Goal: Task Accomplishment & Management: Use online tool/utility

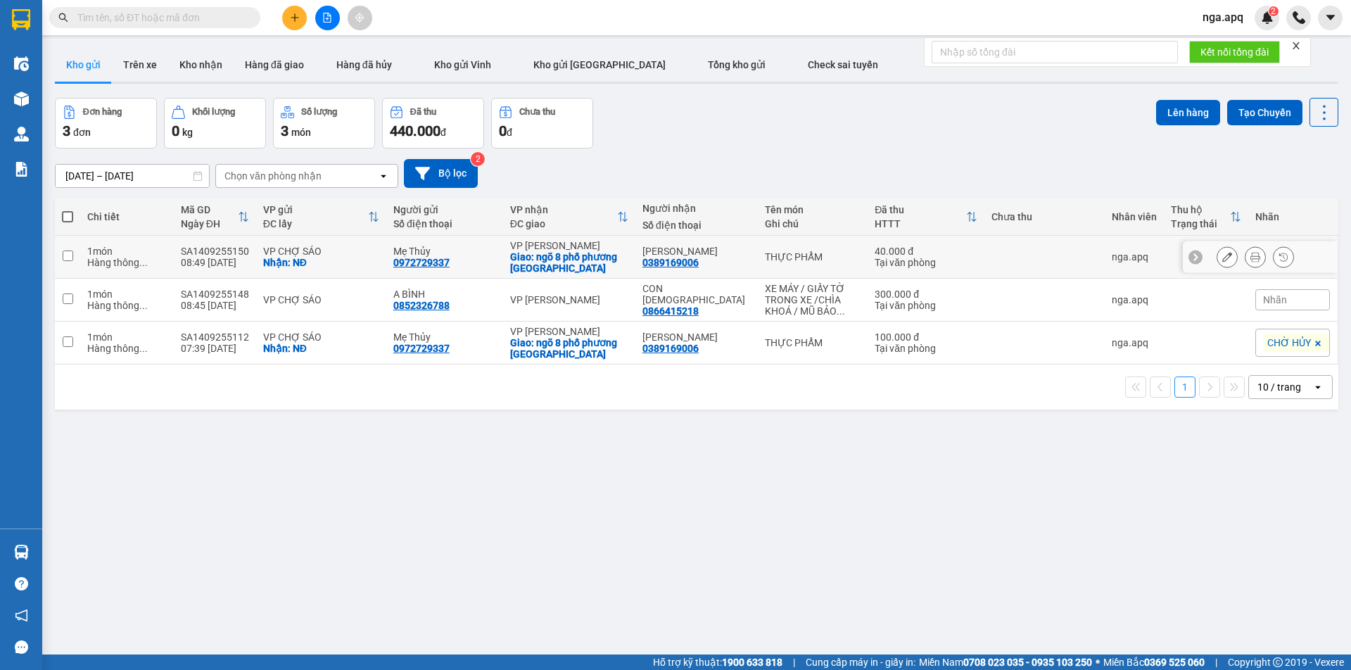
click at [65, 254] on input "checkbox" at bounding box center [68, 255] width 11 height 11
checkbox input "true"
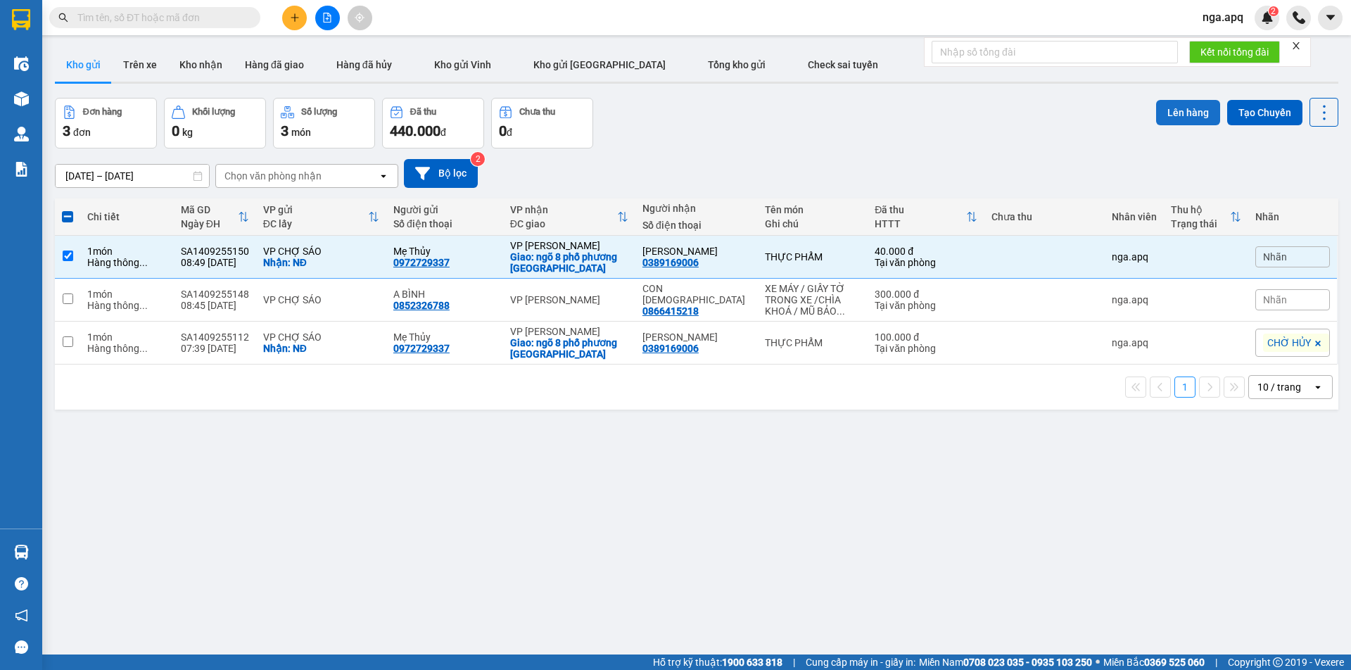
click at [1171, 109] on button "Lên hàng" at bounding box center [1188, 112] width 64 height 25
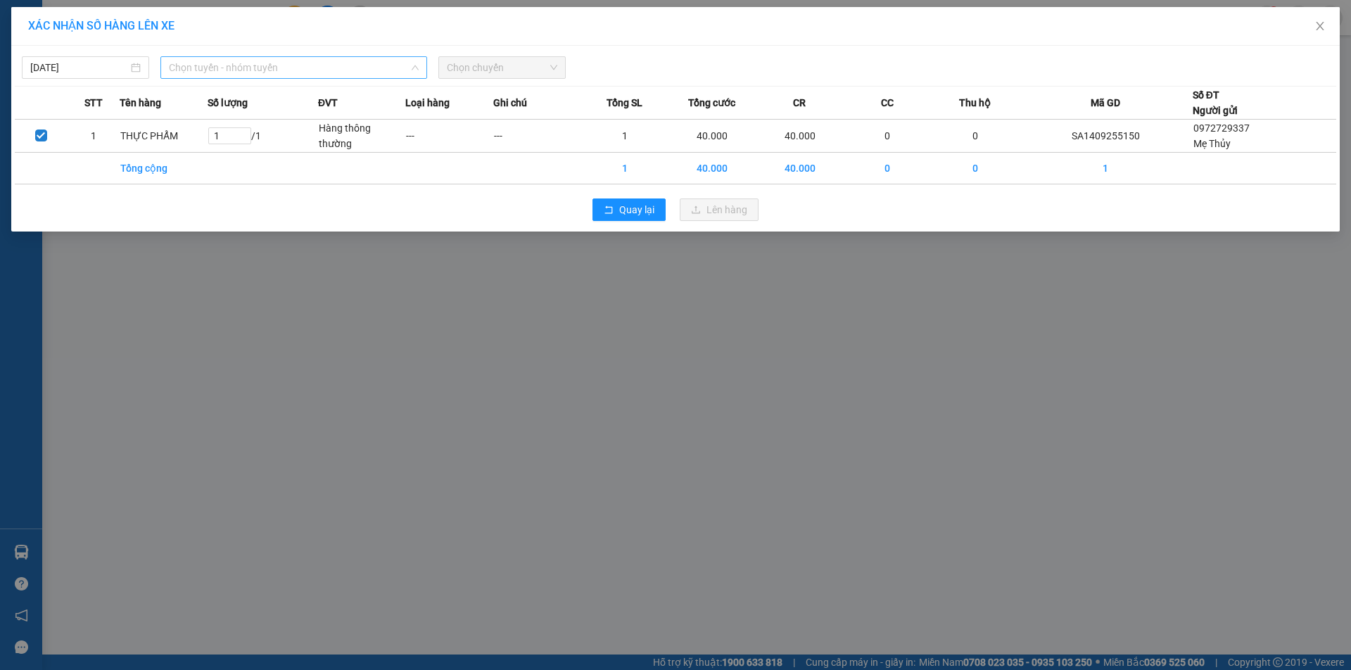
click at [274, 63] on span "Chọn tuyến - nhóm tuyến" at bounding box center [294, 67] width 250 height 21
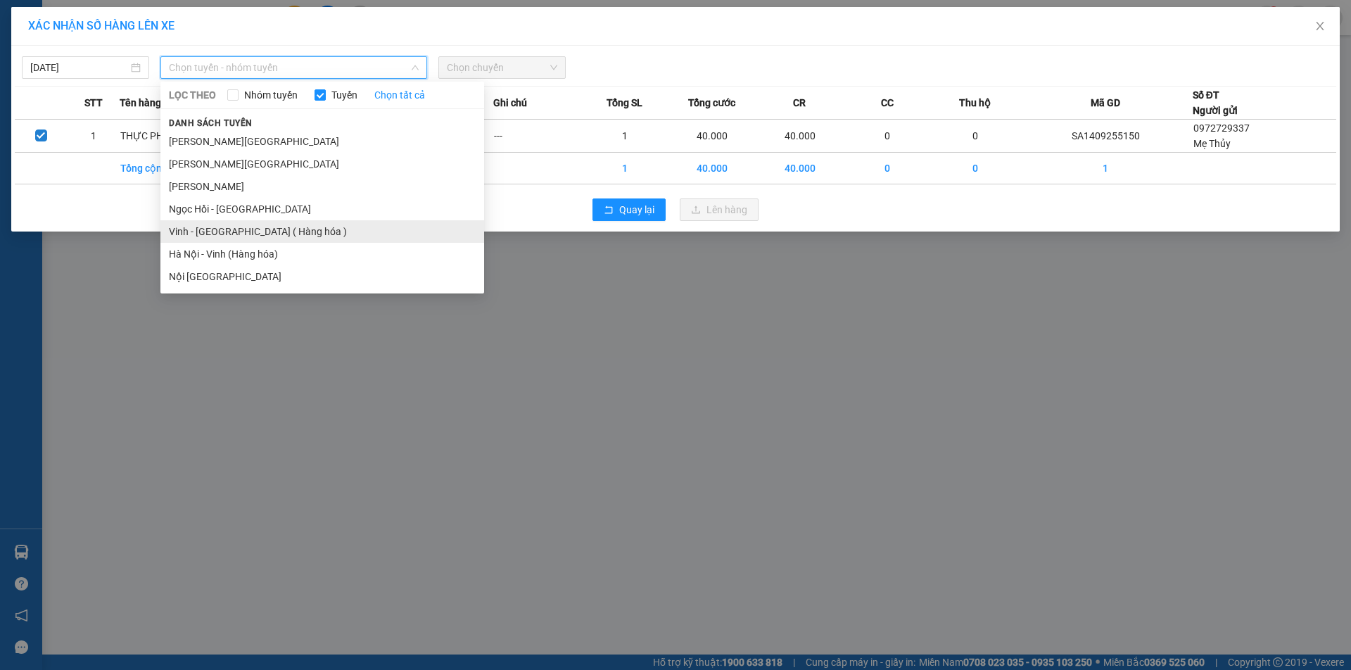
click at [215, 231] on li "Vinh - [GEOGRAPHIC_DATA] ( Hàng hóa )" at bounding box center [322, 231] width 324 height 23
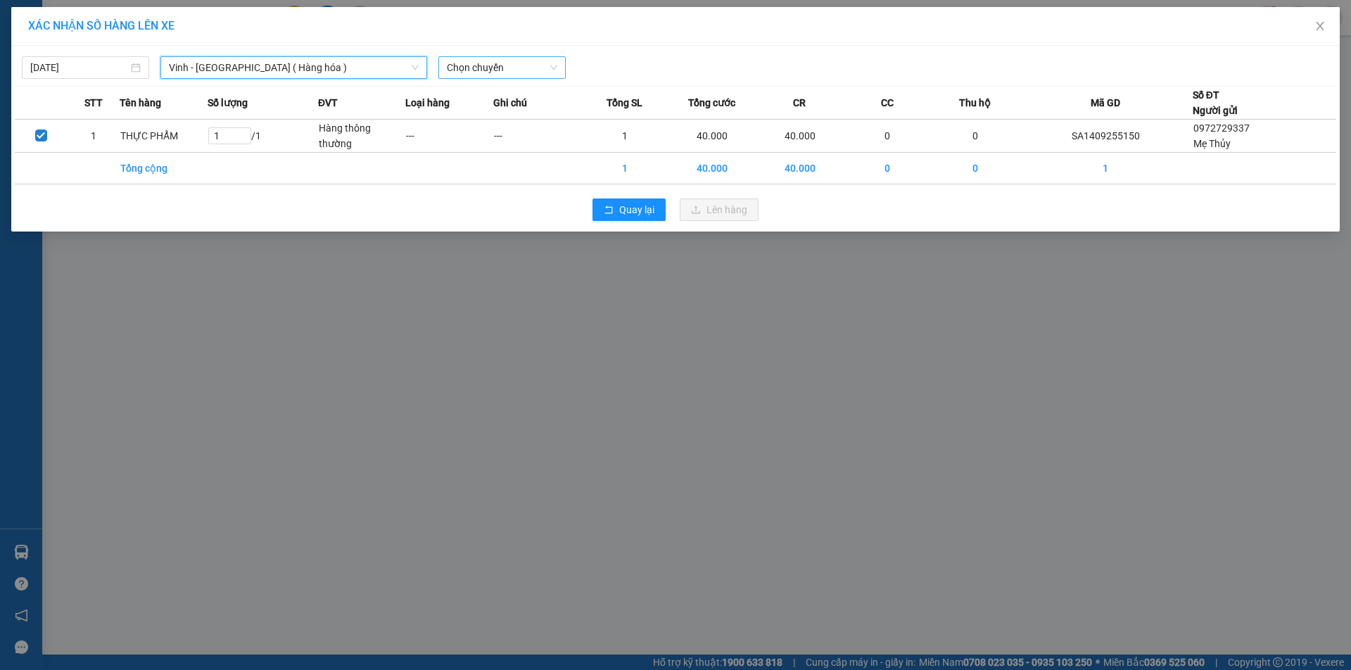
click at [518, 67] on span "Chọn chuyến" at bounding box center [502, 67] width 110 height 21
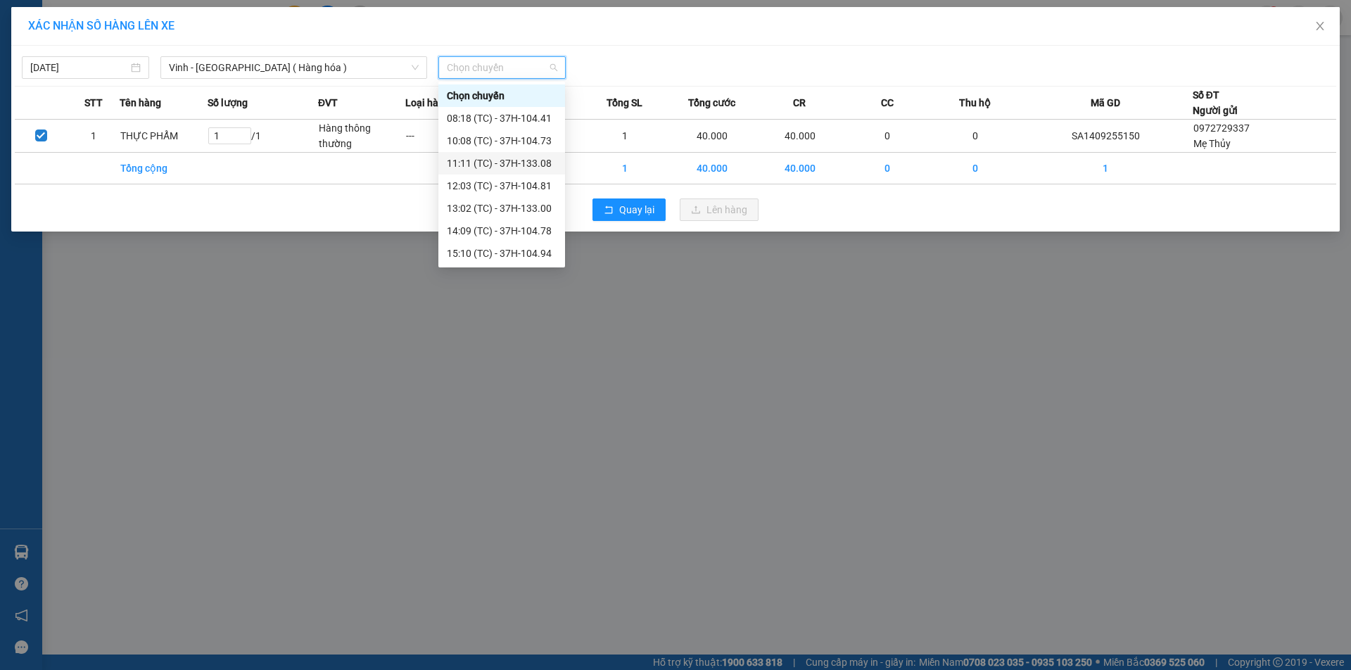
click at [535, 165] on div "11:11 (TC) - 37H-133.08" at bounding box center [502, 162] width 110 height 15
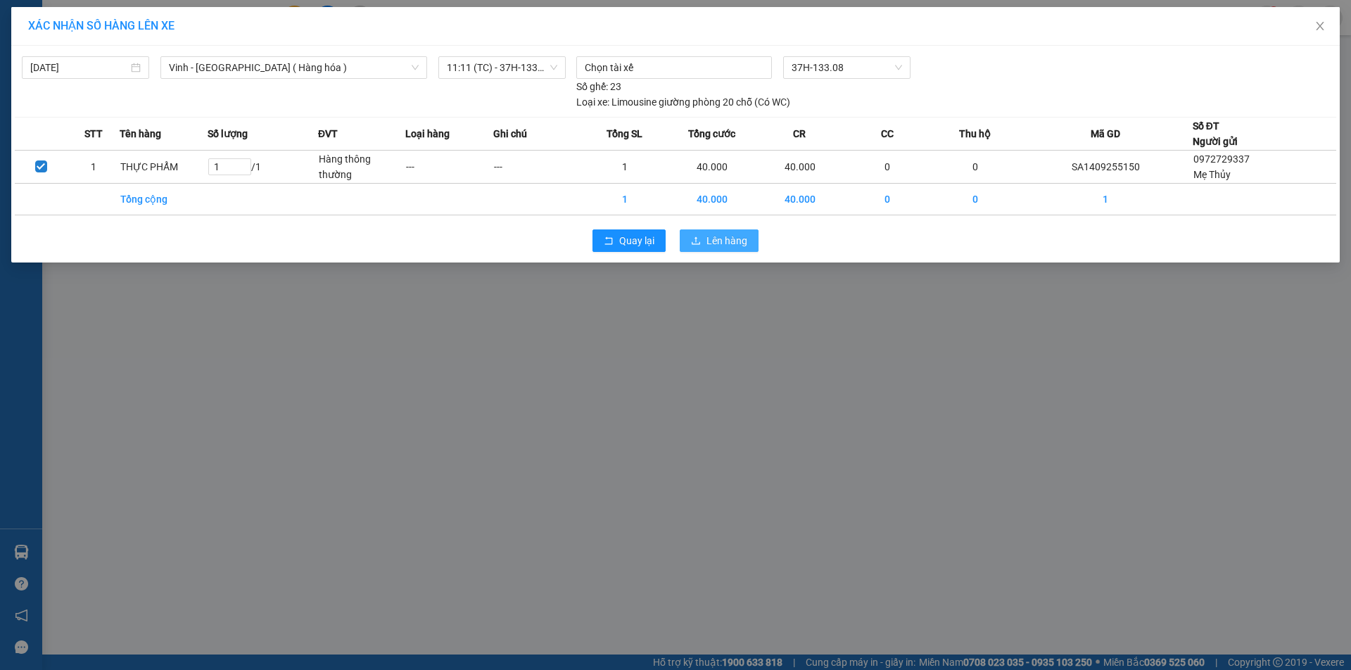
click at [737, 240] on span "Lên hàng" at bounding box center [726, 240] width 41 height 15
